Goal: Go to known website

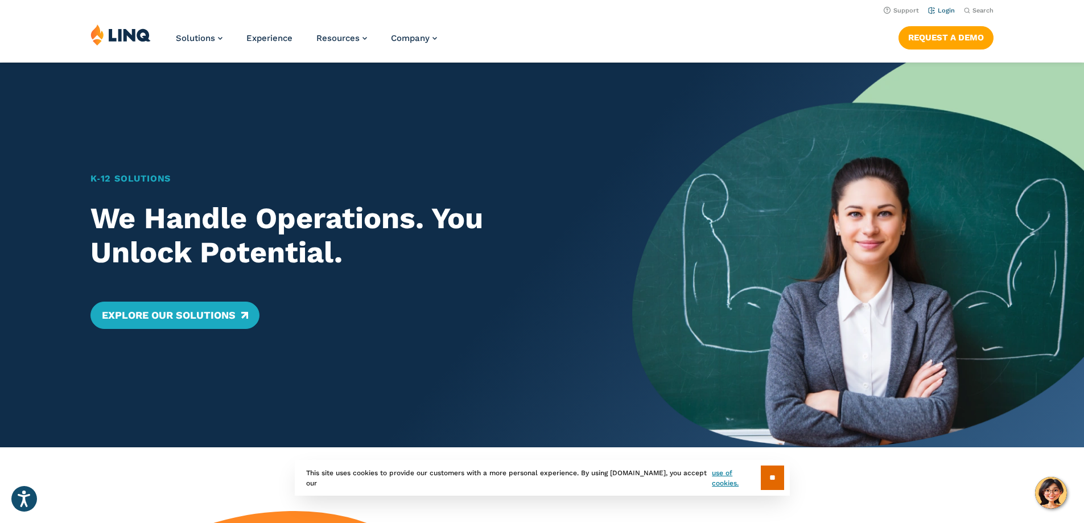
click at [931, 10] on link "Login" at bounding box center [941, 10] width 27 height 7
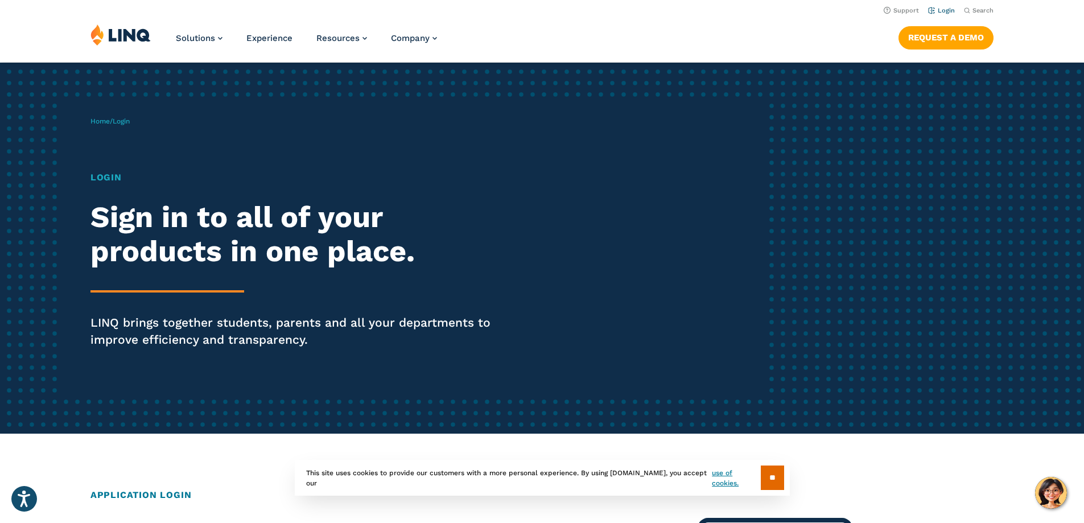
click at [937, 10] on link "Login" at bounding box center [941, 10] width 27 height 7
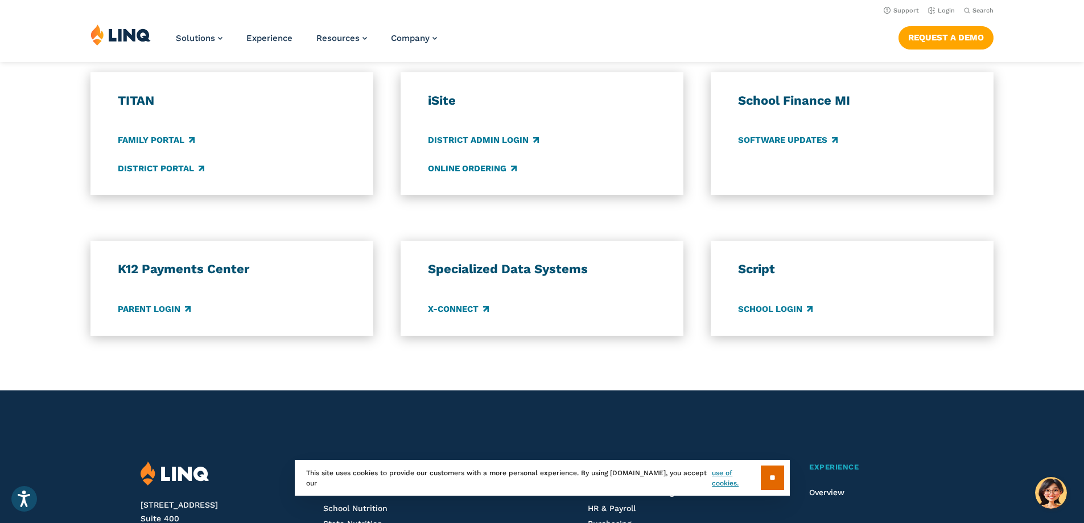
scroll to position [683, 0]
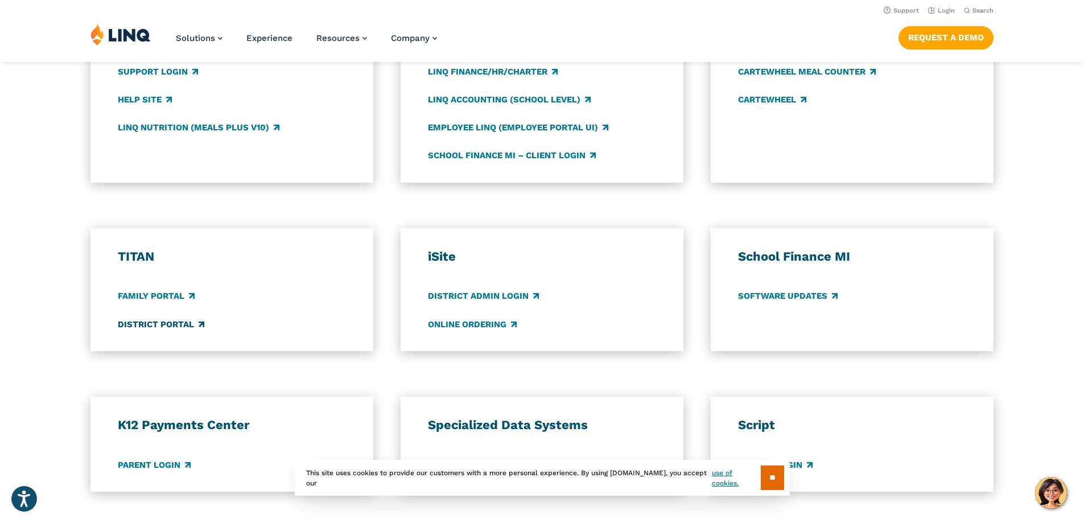
click at [150, 326] on link "District Portal" at bounding box center [161, 324] width 87 height 13
